Goal: Information Seeking & Learning: Learn about a topic

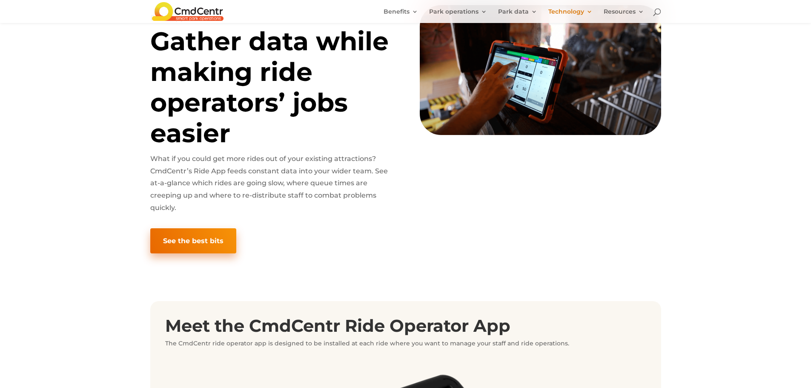
scroll to position [80, 0]
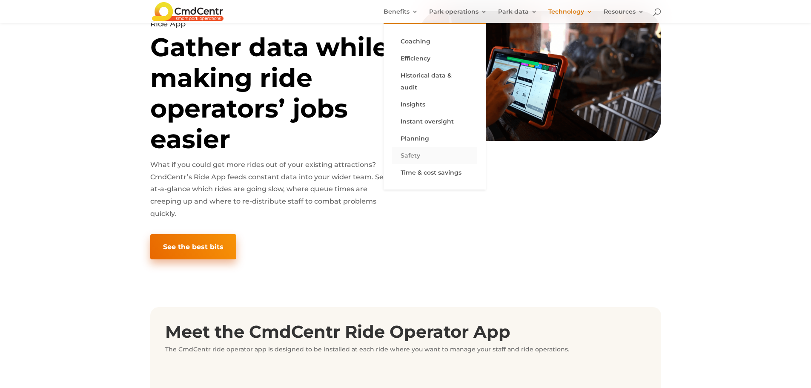
click at [420, 147] on link "Safety" at bounding box center [434, 155] width 85 height 17
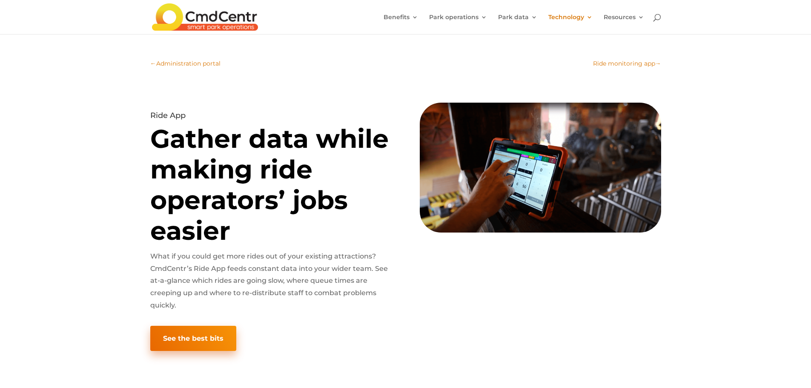
click at [638, 65] on span "Ride monitoring app" at bounding box center [624, 64] width 62 height 8
click at [637, 63] on span "Ride monitoring app" at bounding box center [624, 64] width 62 height 8
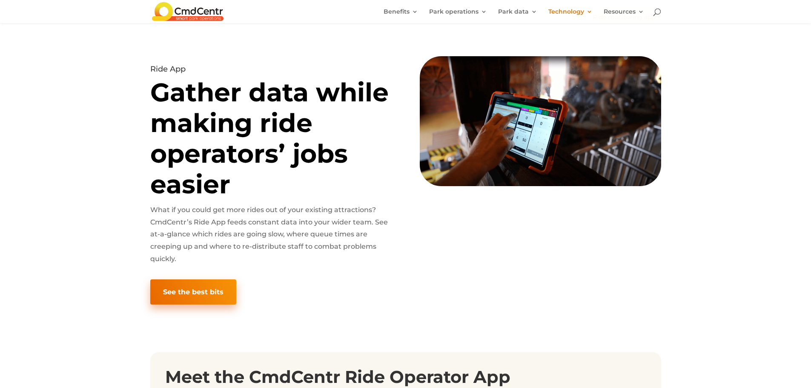
scroll to position [114, 0]
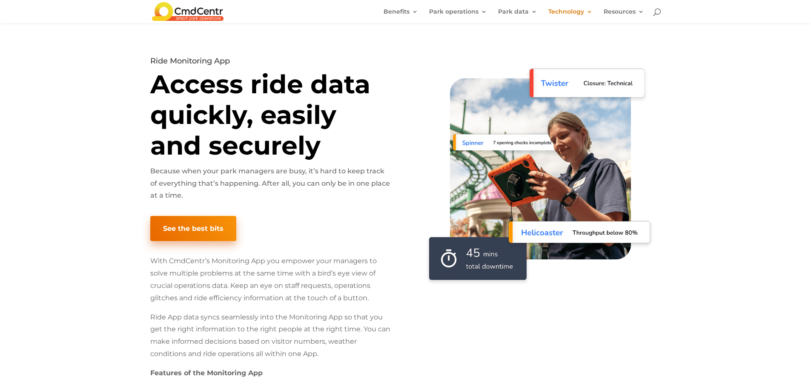
scroll to position [43, 0]
